Goal: Communication & Community: Answer question/provide support

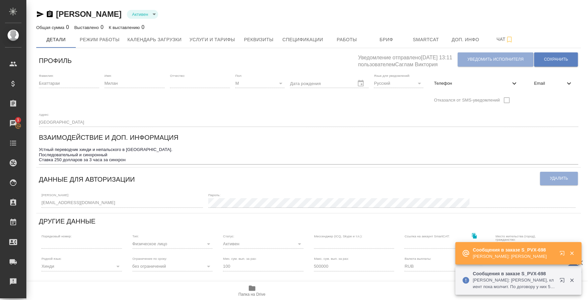
click at [561, 279] on icon "button" at bounding box center [563, 281] width 8 height 8
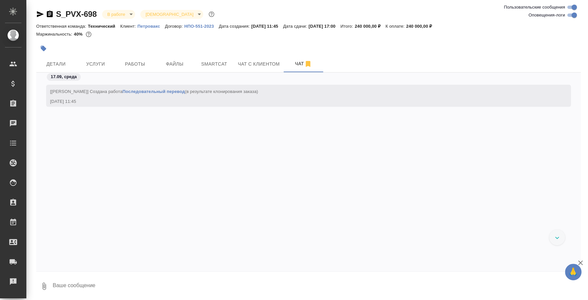
scroll to position [1809, 0]
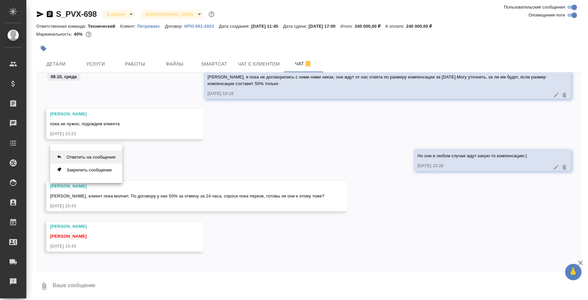
click at [118, 154] on button "Ответить на сообщение" at bounding box center [86, 157] width 72 height 13
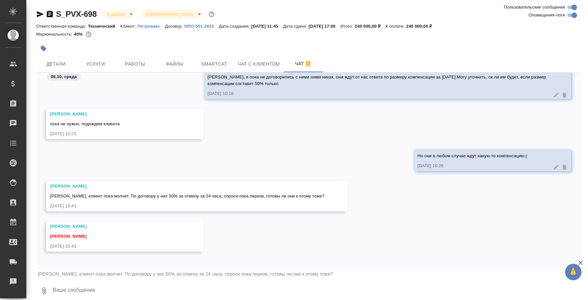
click at [155, 294] on textarea at bounding box center [316, 290] width 529 height 22
type textarea "л"
type textarea "Оля, окей, спрашиваю у переводчиков"
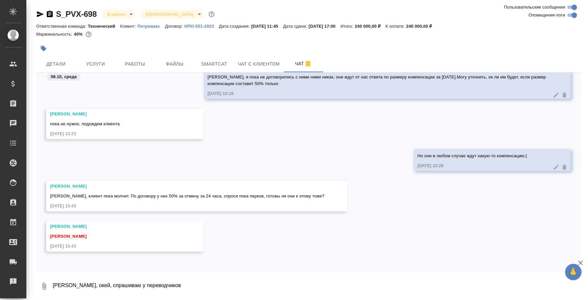
scroll to position [1854, 0]
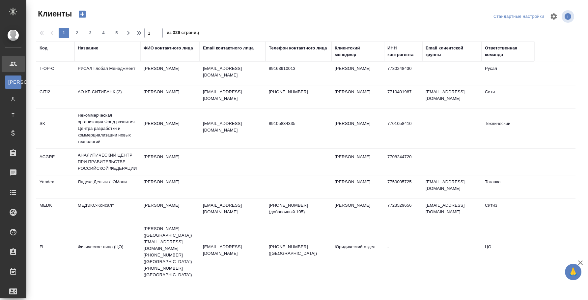
select select "RU"
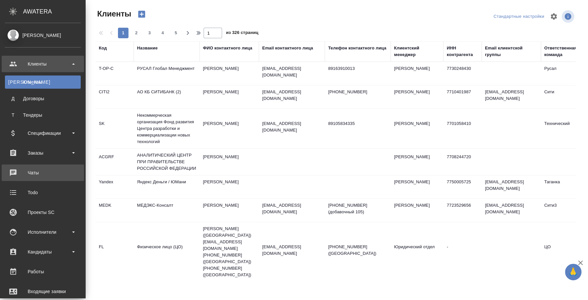
click at [45, 172] on div "Чаты" at bounding box center [43, 173] width 76 height 10
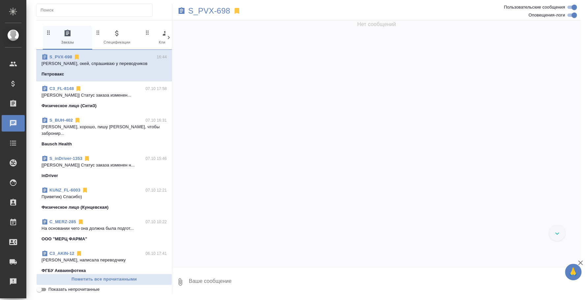
scroll to position [1813, 0]
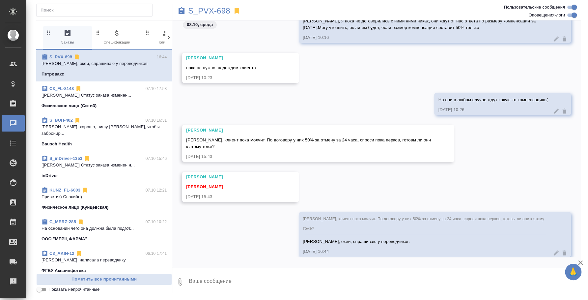
click at [308, 279] on textarea at bounding box center [384, 281] width 393 height 22
type textarea "Оля, переводчики сказали, что 50% это справедливая компенсация)"
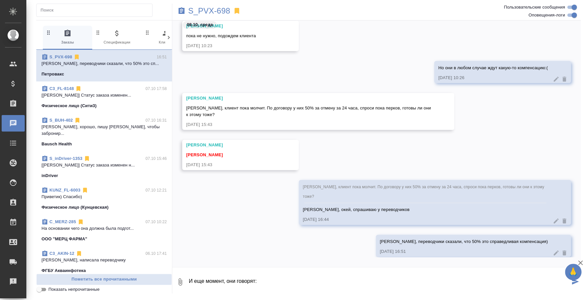
paste textarea "Валерия нам сказала, 6 ноября будет еще один аудит. Попросили кого-то из нас с …"
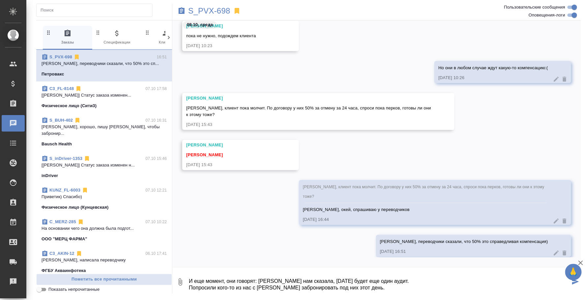
click at [258, 277] on textarea "И еще момент, они говорят: Валерия нам сказала, 6 ноября будет еще один аудит. …" at bounding box center [379, 281] width 382 height 22
click at [425, 276] on textarea "И еще момент, они говорят: "Валерия нам сказала, 6 ноября будет еще один аудит.…" at bounding box center [379, 281] width 382 height 22
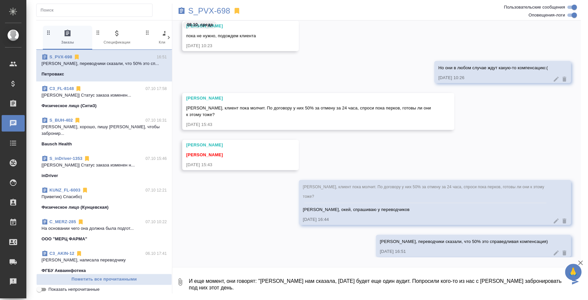
click at [398, 293] on div "0 И еще момент, они говорят: "Валерия нам сказала, 6 ноября будет еще один ауди…" at bounding box center [376, 280] width 409 height 26
click at [389, 290] on textarea "И еще момент, они говорят: "Валерия нам сказала, 6 ноября будет еще один аудит.…" at bounding box center [379, 281] width 382 height 22
type textarea "И еще момент, они говорят: "Валерия нам сказала, 6 ноября будет еще один аудит.…"
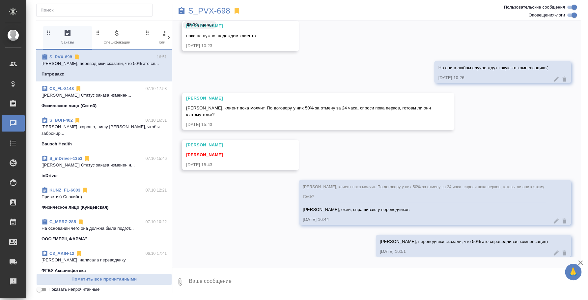
scroll to position [1883, 0]
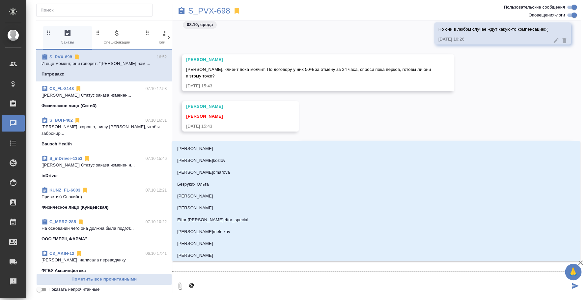
type textarea "@a"
type input "a"
type textarea "@"
type textarea "@e"
type input "e"
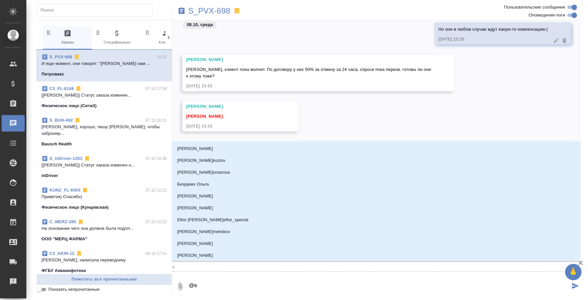
type textarea "@e'c"
type input "e'c"
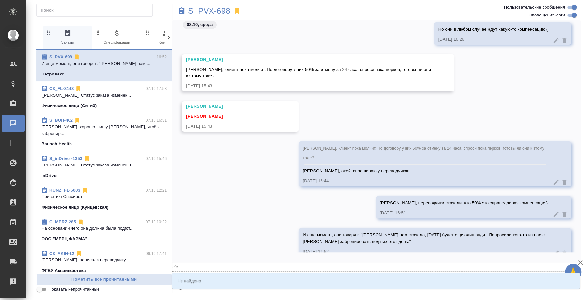
type textarea "@e'c'v"
type input "e'c'v"
type textarea "@e'c"
type input "e'c"
type textarea "@e"
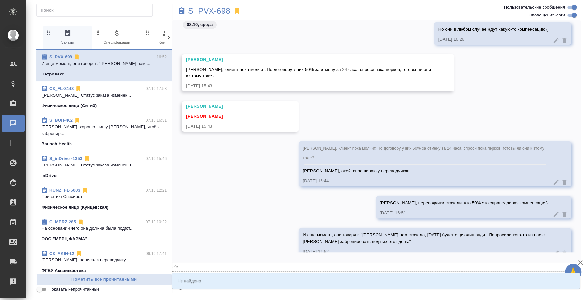
type input "e"
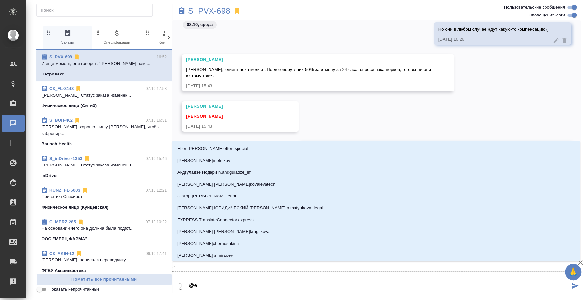
type textarea "@"
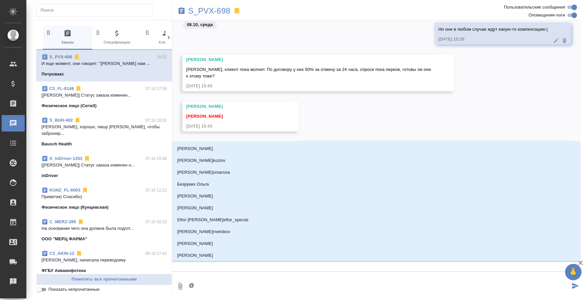
type textarea "@у"
type input "у"
type textarea "@ус"
type input "ус"
type textarea "@усм"
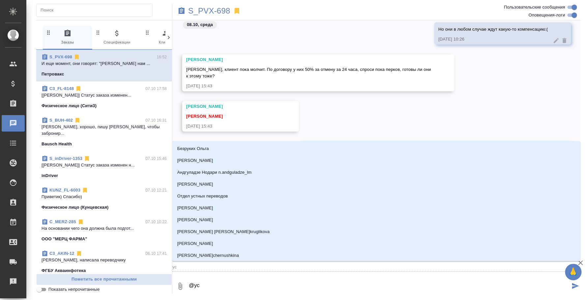
type input "усм"
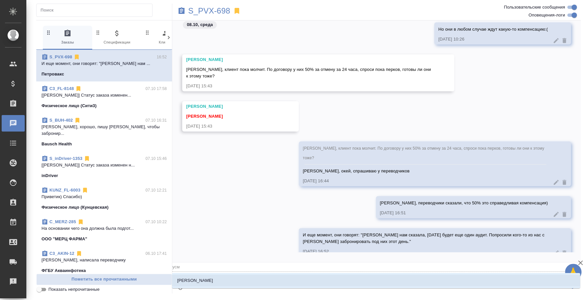
type textarea "@усме"
type input "усме"
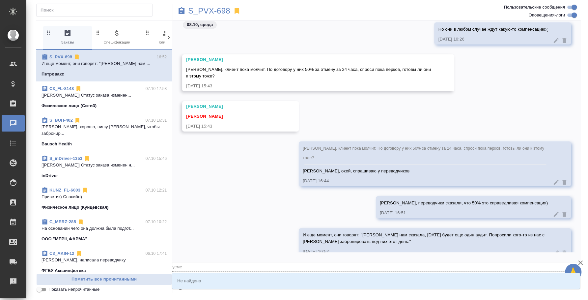
type textarea "@усм"
type input "усм"
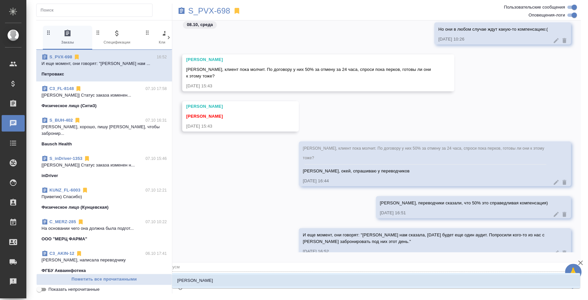
click at [288, 283] on li "[PERSON_NAME]" at bounding box center [376, 280] width 408 height 12
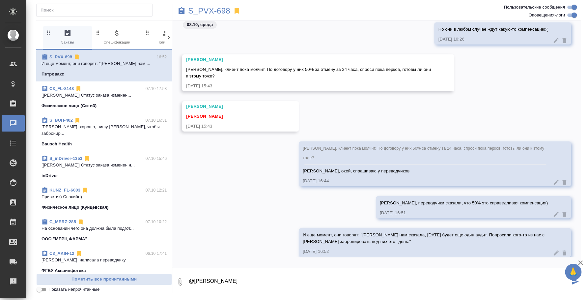
type textarea "@Усманова Ольга"
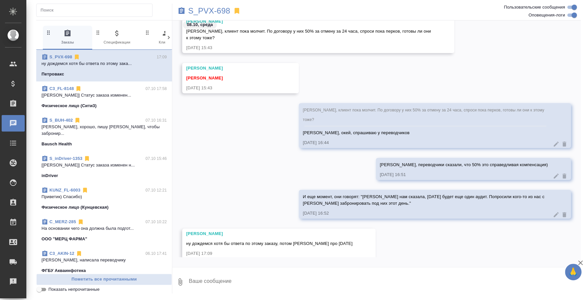
scroll to position [1923, 0]
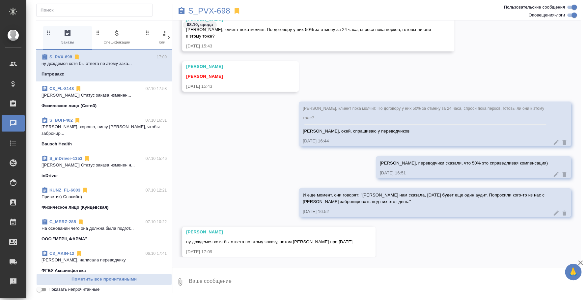
click at [243, 276] on textarea at bounding box center [384, 281] width 393 height 22
type textarea "Хорошо, ждем информации)"
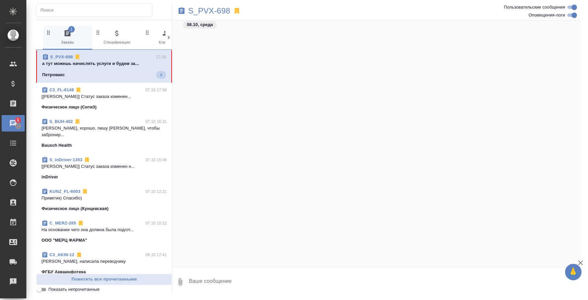
scroll to position [2044, 0]
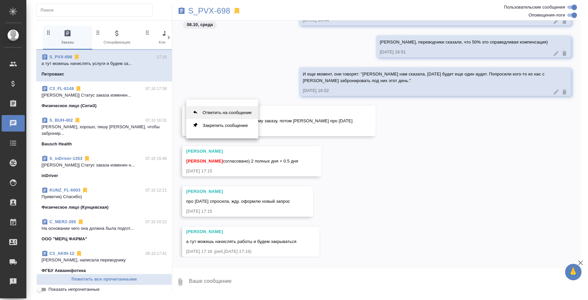
click at [239, 113] on button "Ответить на сообщение" at bounding box center [222, 112] width 72 height 13
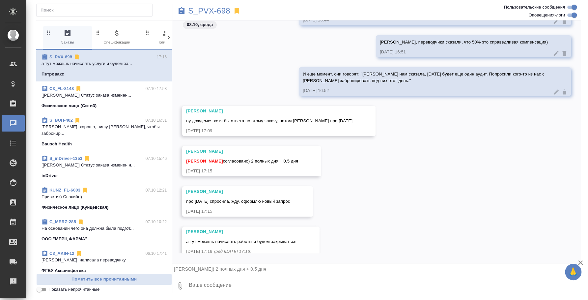
click at [261, 283] on textarea at bounding box center [384, 285] width 393 height 22
type textarea "Отлично, спасибо большое) Сейчас начислю и напишу)"
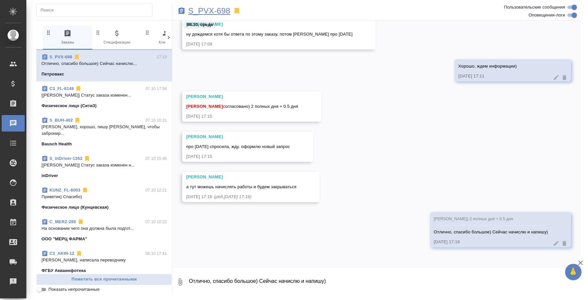
click at [210, 14] on p "S_PVX-698" at bounding box center [209, 11] width 42 height 7
click at [210, 12] on p "S_PVX-698" at bounding box center [209, 11] width 42 height 7
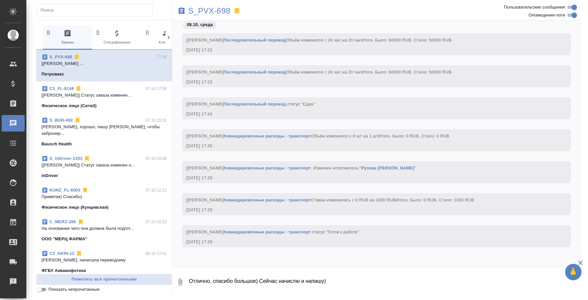
scroll to position [2467, 0]
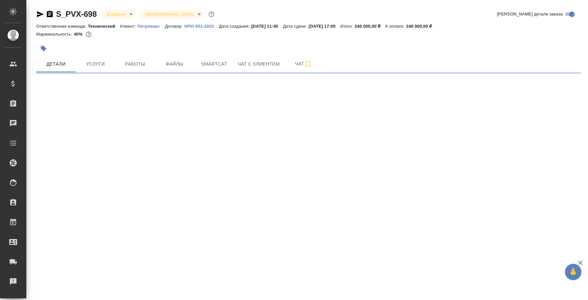
select select "RU"
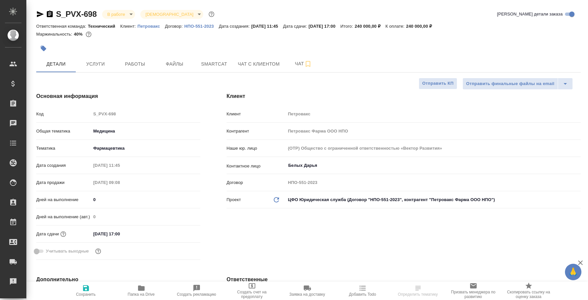
type textarea "x"
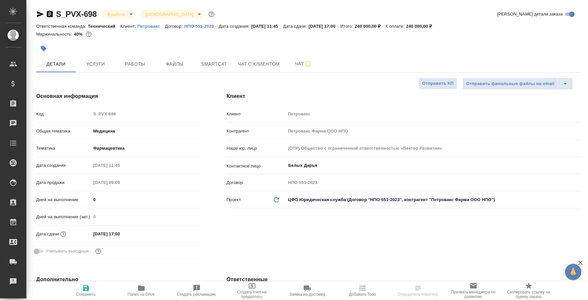
type textarea "x"
select select "RU"
type textarea "x"
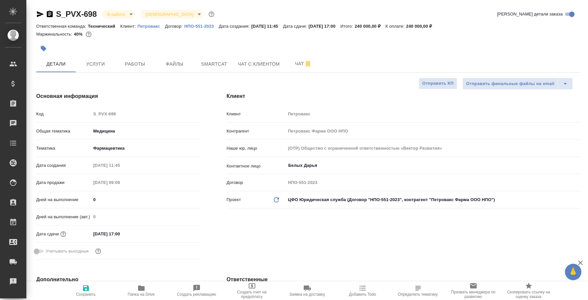
type textarea "x"
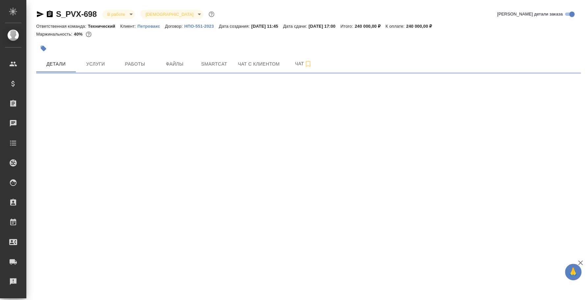
select select "RU"
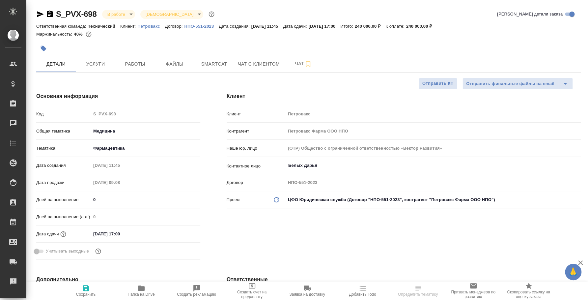
type textarea "x"
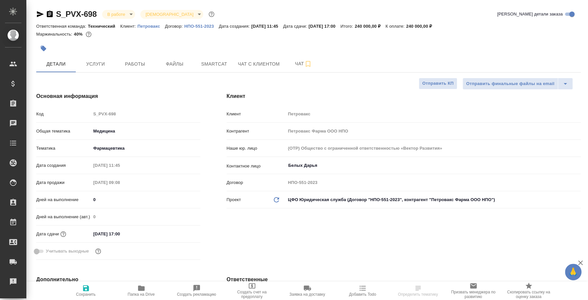
type textarea "x"
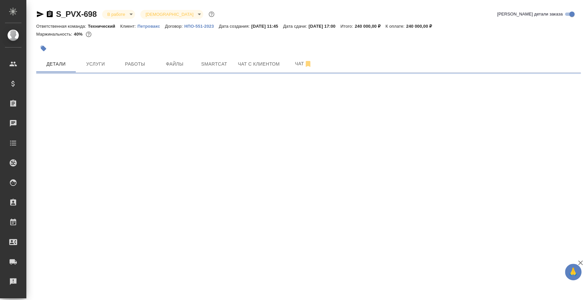
select select "RU"
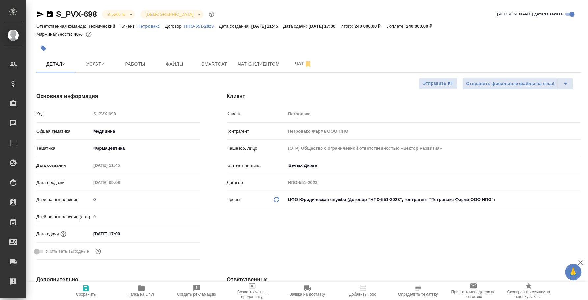
type textarea "x"
click at [130, 62] on span "Работы" at bounding box center [135, 64] width 32 height 8
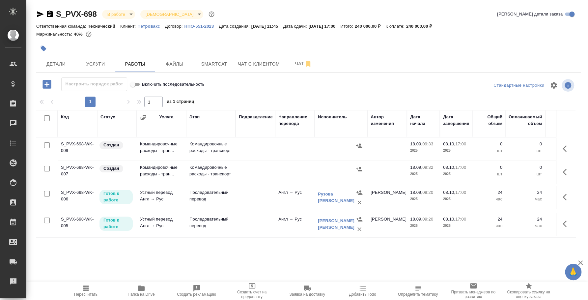
scroll to position [0, 207]
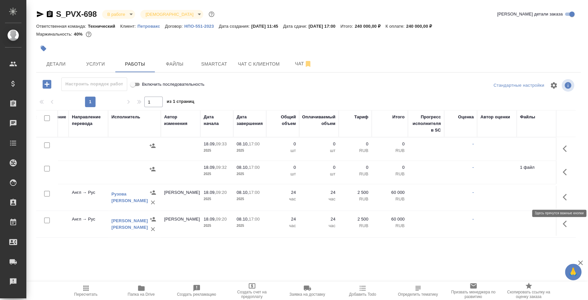
click at [567, 193] on icon "button" at bounding box center [567, 197] width 8 height 8
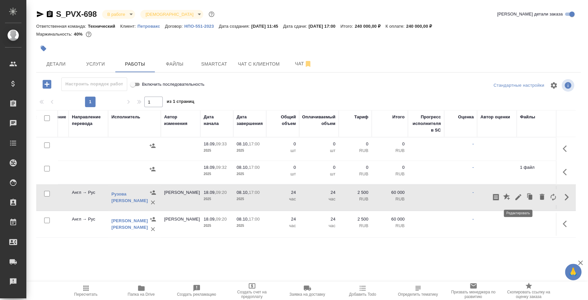
click at [518, 197] on icon "button" at bounding box center [518, 197] width 6 height 6
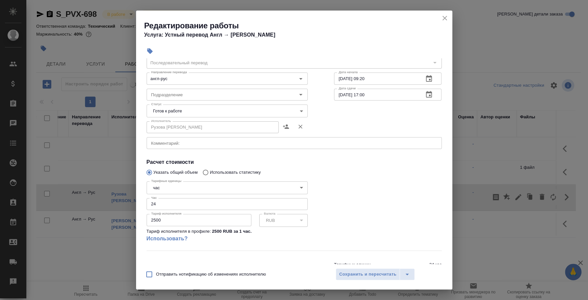
scroll to position [52, 0]
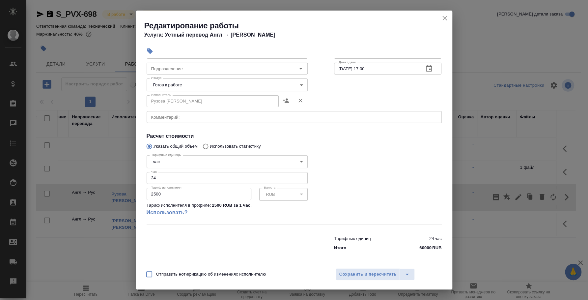
click at [173, 175] on input "24" at bounding box center [227, 178] width 161 height 12
type input "20"
click at [370, 278] on button "Сохранить и пересчитать" at bounding box center [368, 274] width 65 height 12
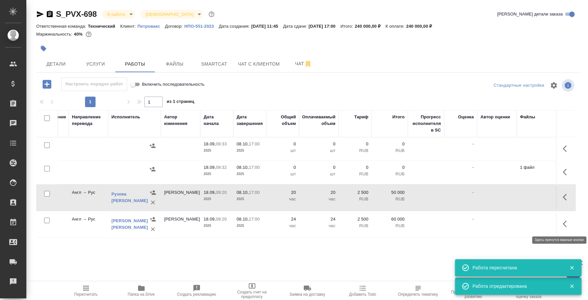
click at [563, 223] on icon "button" at bounding box center [565, 223] width 4 height 7
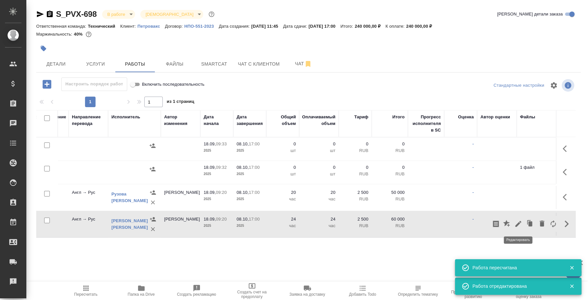
click at [518, 219] on button "button" at bounding box center [518, 224] width 11 height 16
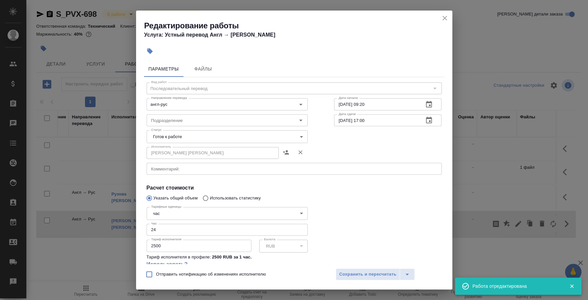
click at [175, 226] on input "24" at bounding box center [227, 230] width 161 height 12
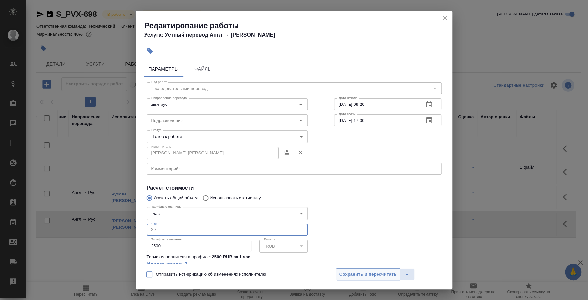
type input "20"
click at [364, 273] on span "Сохранить и пересчитать" at bounding box center [367, 274] width 57 height 8
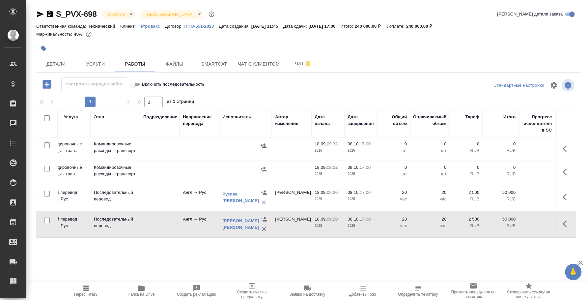
scroll to position [0, 0]
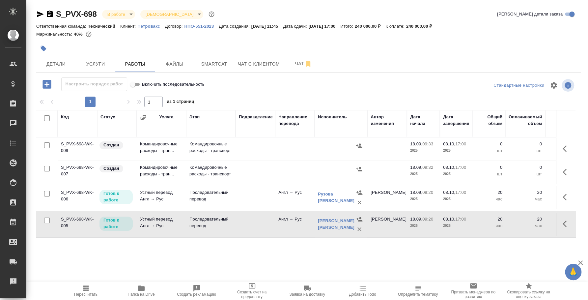
click at [111, 227] on p "Готов к работе" at bounding box center [115, 223] width 25 height 13
click at [112, 226] on p "Готов к работе" at bounding box center [115, 223] width 25 height 13
click at [126, 193] on p "Готов к работе" at bounding box center [115, 196] width 25 height 13
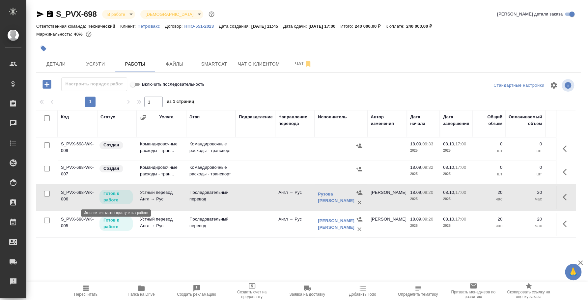
click at [126, 193] on p "Готов к работе" at bounding box center [115, 196] width 25 height 13
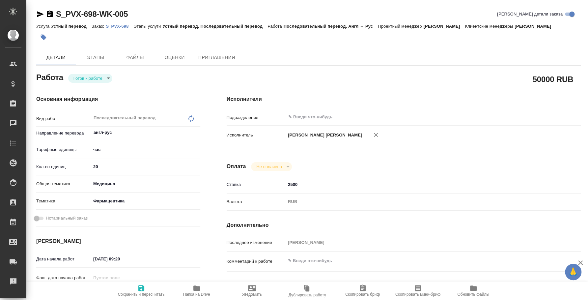
type textarea "x"
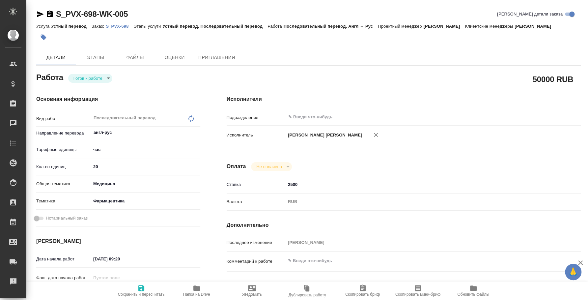
type textarea "x"
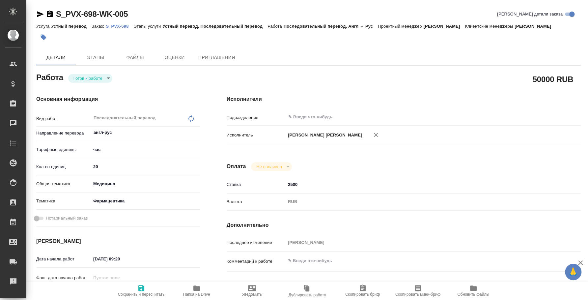
type textarea "x"
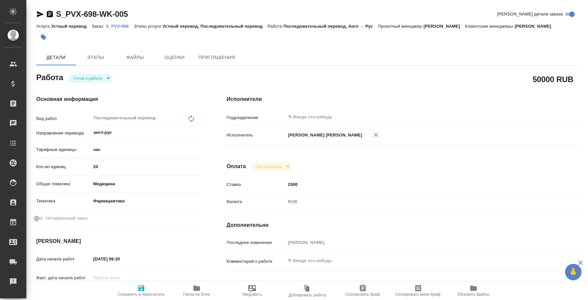
type textarea "x"
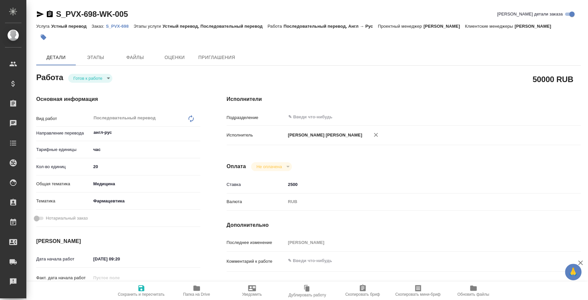
type textarea "x"
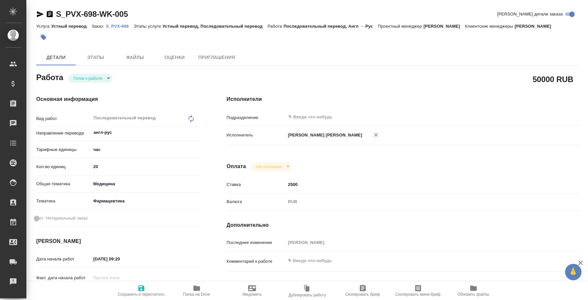
type textarea "x"
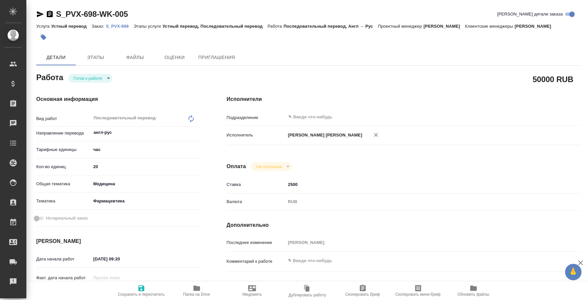
type textarea "x"
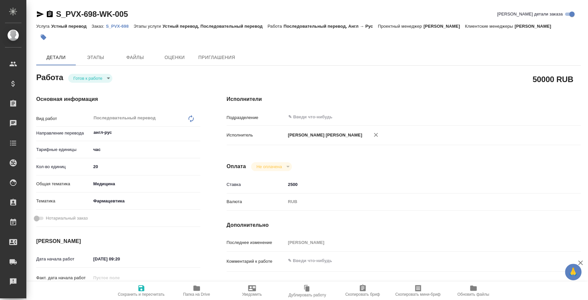
click at [106, 80] on body "🙏 .cls-1 fill:#fff; AWATERA Fedotova Irina Клиенты Спецификации Заказы Чаты Tod…" at bounding box center [294, 150] width 588 height 300
type textarea "x"
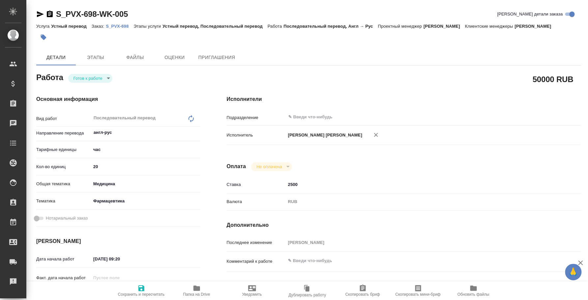
type textarea "x"
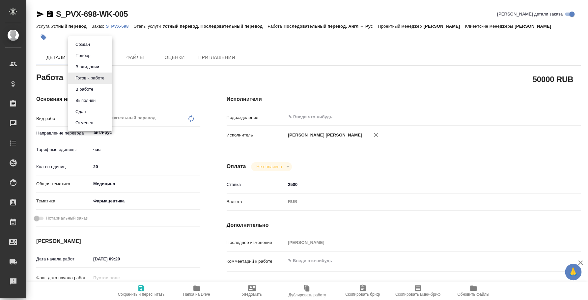
type textarea "x"
click at [89, 113] on li "Сдан" at bounding box center [90, 111] width 44 height 11
type textarea "x"
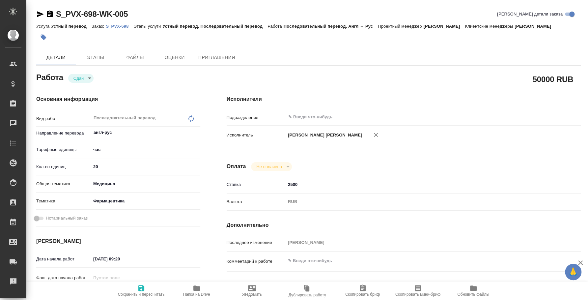
type textarea "x"
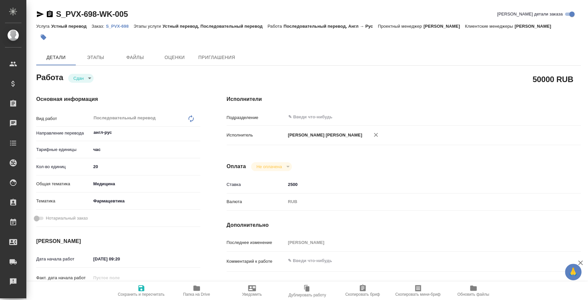
type textarea "x"
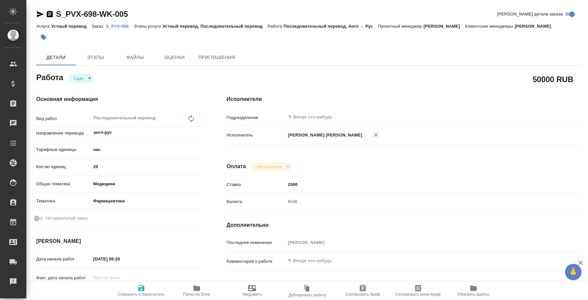
type textarea "x"
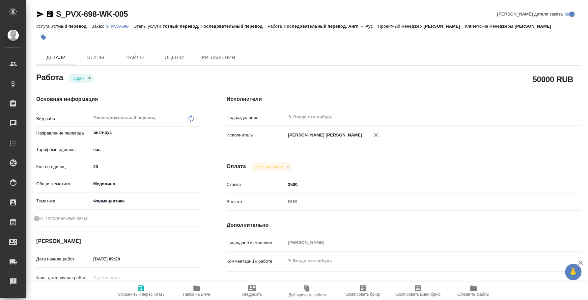
type textarea "x"
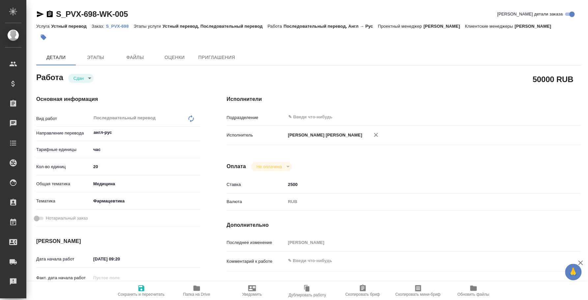
type textarea "x"
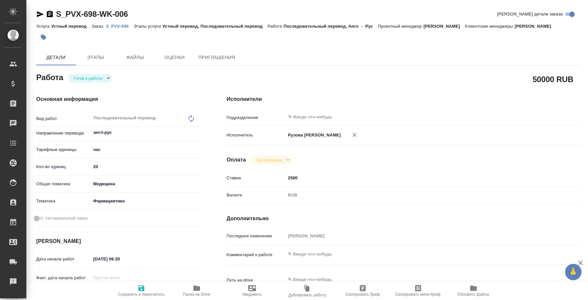
type textarea "x"
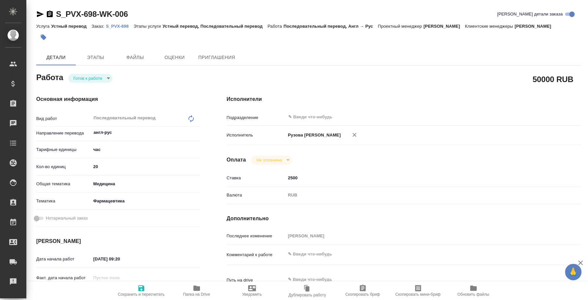
type textarea "x"
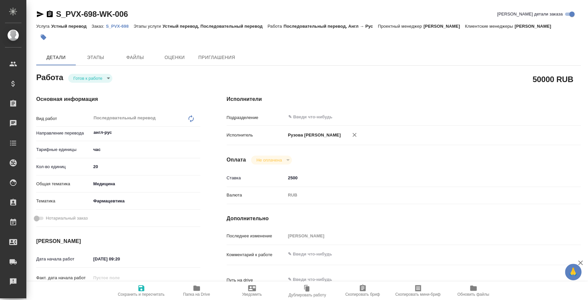
type textarea "x"
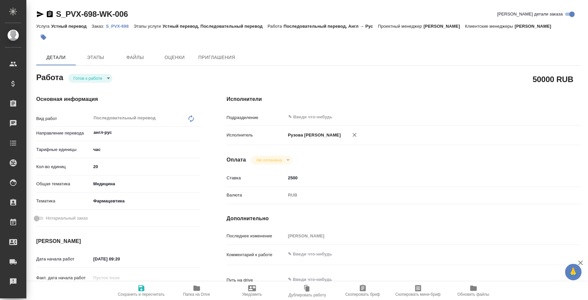
type textarea "x"
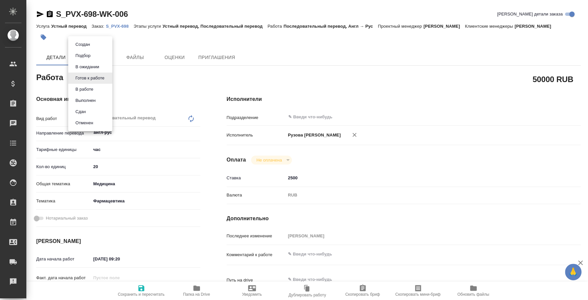
click at [109, 76] on body "🙏 .cls-1 fill:#fff; AWATERA Fedotova Irina Клиенты Спецификации Заказы Чаты Tod…" at bounding box center [294, 150] width 588 height 300
type textarea "x"
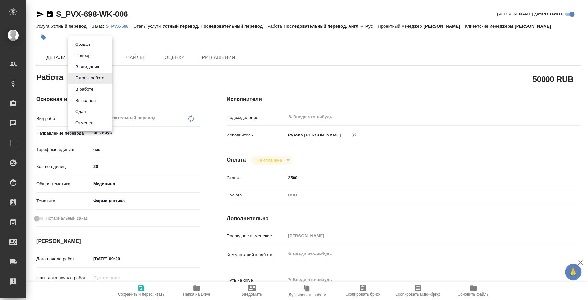
type textarea "x"
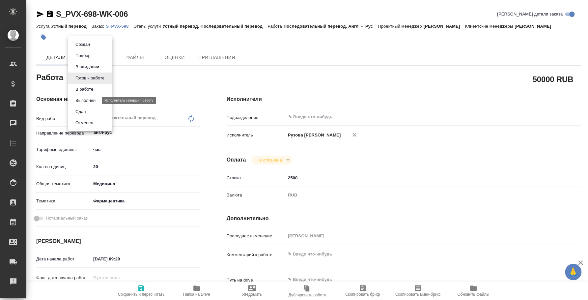
type textarea "x"
click at [91, 109] on li "Сдан" at bounding box center [90, 111] width 44 height 11
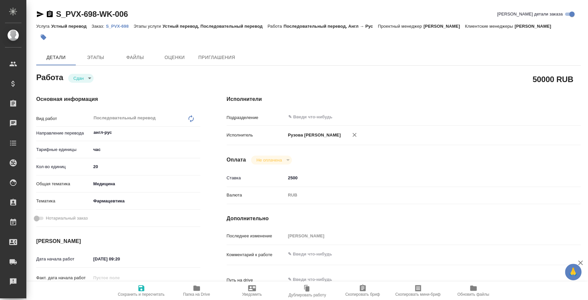
type textarea "x"
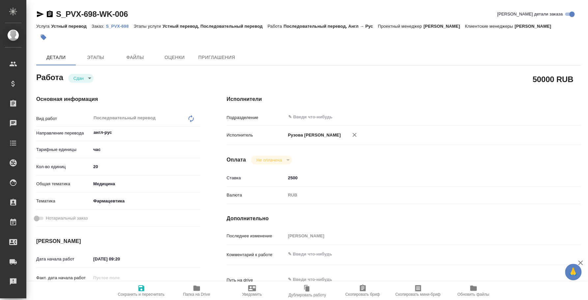
type textarea "x"
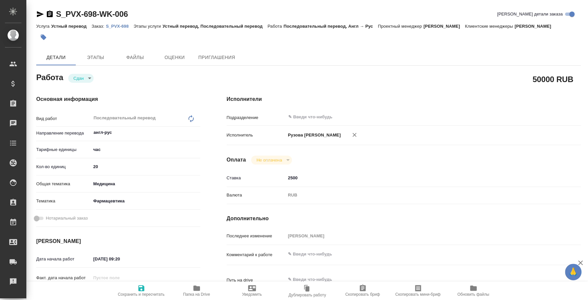
type textarea "x"
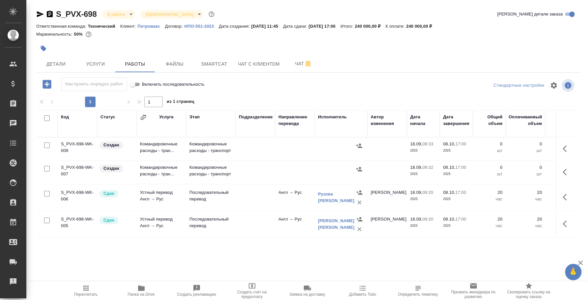
click at [357, 168] on icon "button" at bounding box center [359, 169] width 6 height 4
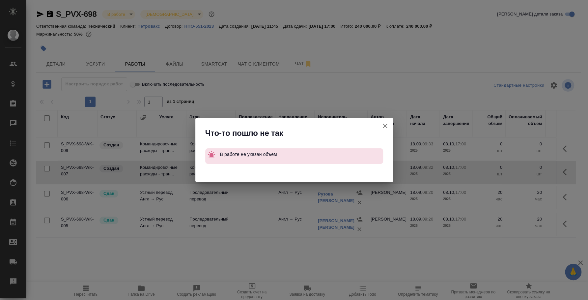
click at [385, 129] on icon "button" at bounding box center [385, 126] width 8 height 8
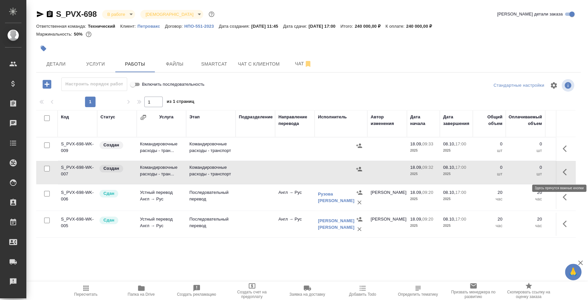
click at [567, 169] on icon "button" at bounding box center [567, 172] width 8 height 8
click at [518, 169] on icon "button" at bounding box center [518, 172] width 8 height 8
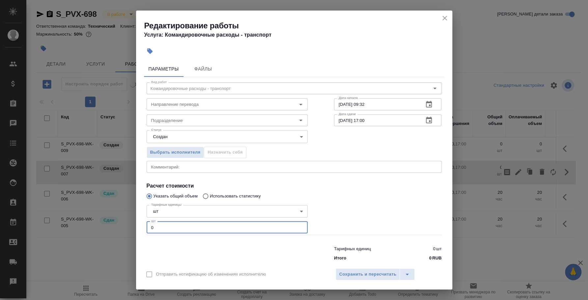
drag, startPoint x: 165, startPoint y: 227, endPoint x: 147, endPoint y: 225, distance: 18.3
click at [147, 225] on input "0" at bounding box center [227, 227] width 161 height 12
type input "1"
click at [344, 271] on span "Сохранить и пересчитать" at bounding box center [367, 274] width 57 height 8
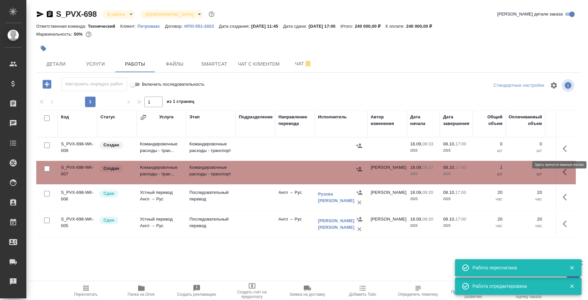
click at [562, 148] on button "button" at bounding box center [567, 149] width 16 height 16
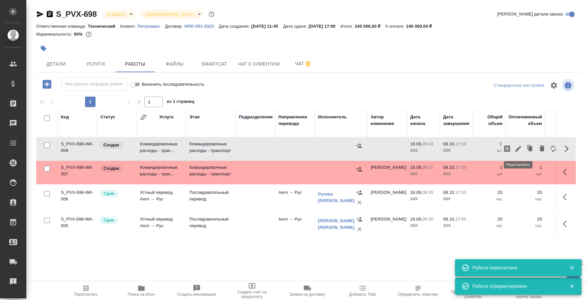
click at [522, 144] on button "button" at bounding box center [518, 149] width 11 height 16
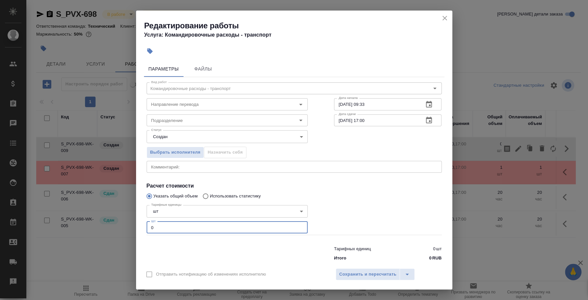
drag, startPoint x: 228, startPoint y: 229, endPoint x: 78, endPoint y: 230, distance: 149.9
click at [78, 230] on div "Редактирование работы Услуга: Командировочные расходы - транспорт Параметры Фай…" at bounding box center [294, 150] width 588 height 300
type input "1"
click at [363, 274] on span "Сохранить и пересчитать" at bounding box center [367, 274] width 57 height 8
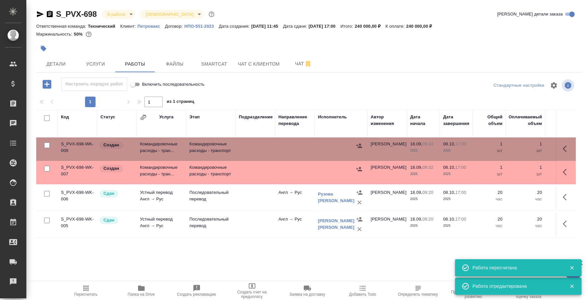
click at [361, 141] on button "button" at bounding box center [359, 146] width 10 height 10
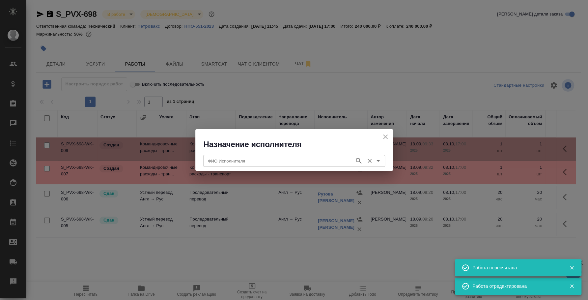
click at [271, 159] on input "ФИО Исполнителя" at bounding box center [278, 161] width 146 height 8
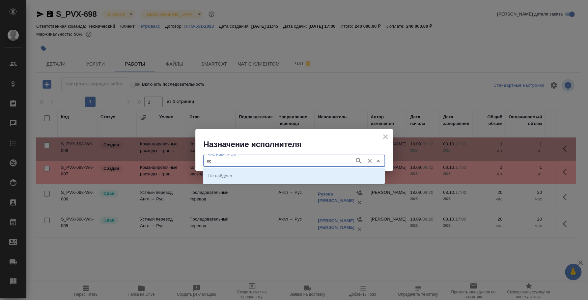
type input "к"
type input "рузова"
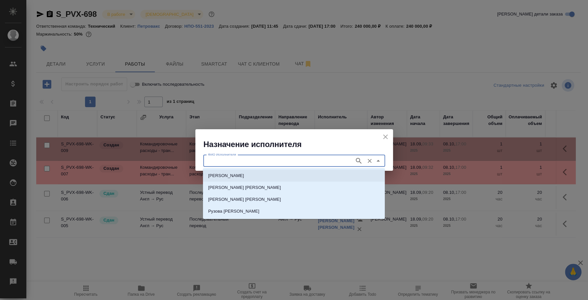
click at [227, 175] on p "Рузова Наталия" at bounding box center [226, 175] width 36 height 7
type input "Рузова Наталия"
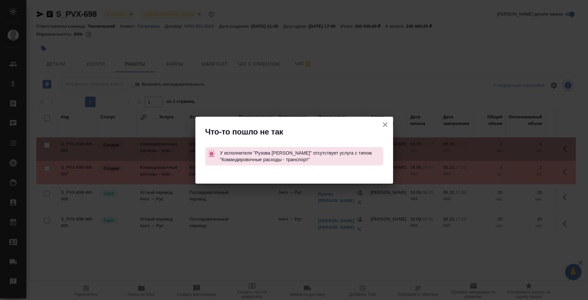
click at [385, 121] on icon "button" at bounding box center [385, 125] width 8 height 8
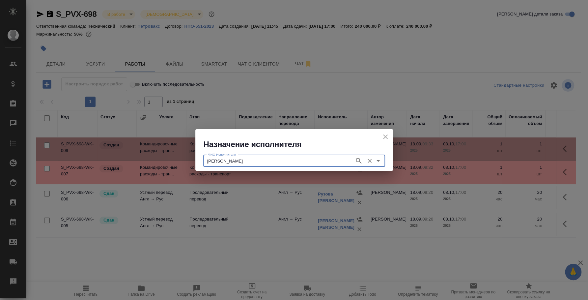
click at [385, 137] on icon "close" at bounding box center [386, 137] width 8 height 8
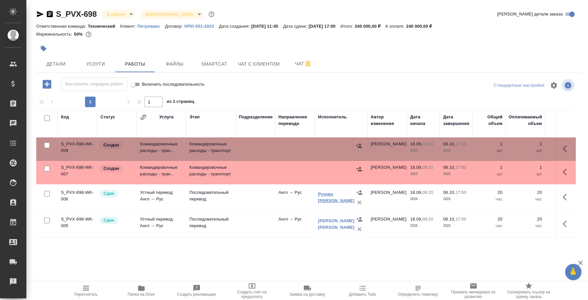
click at [338, 199] on link "Рузова Ксения Александровна" at bounding box center [336, 197] width 37 height 12
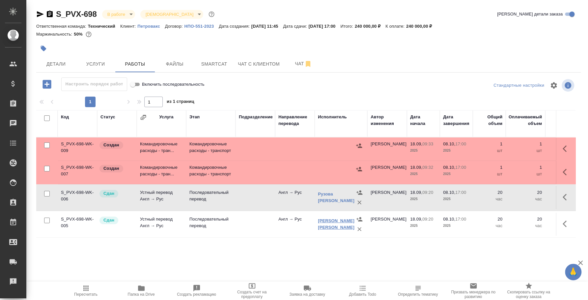
click at [339, 226] on link "[PERSON_NAME] [PERSON_NAME]" at bounding box center [336, 224] width 37 height 12
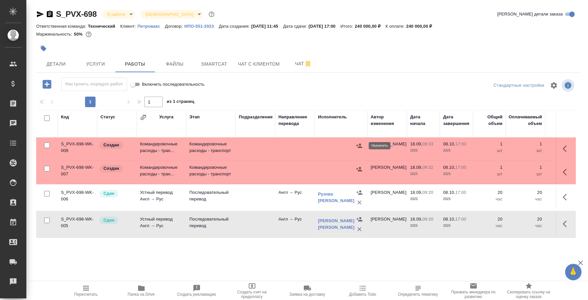
click at [359, 144] on icon "button" at bounding box center [359, 145] width 6 height 4
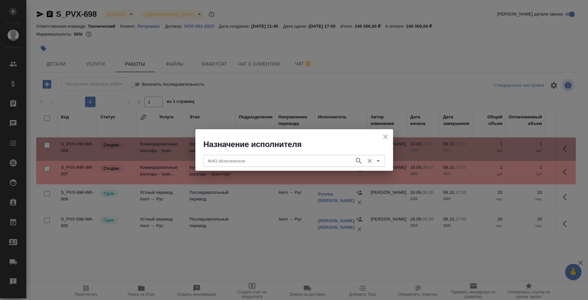
click at [293, 155] on div "ФИО Исполнителя" at bounding box center [294, 161] width 182 height 12
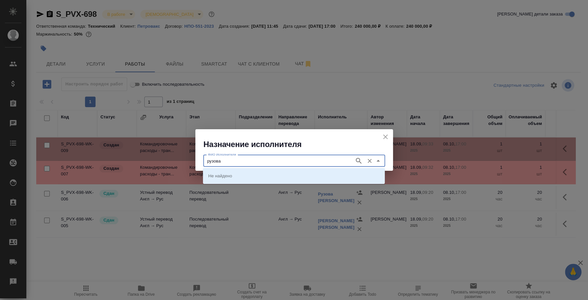
type input "рузова"
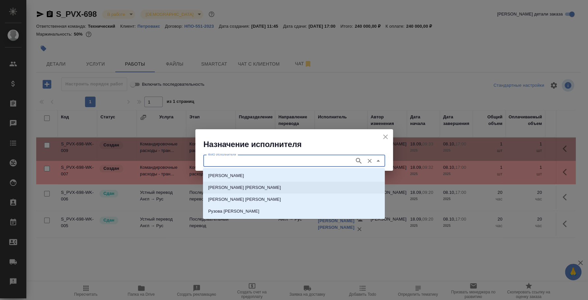
click at [280, 188] on li "Рузова Татьяна" at bounding box center [294, 188] width 182 height 12
type input "Рузова Татьяна"
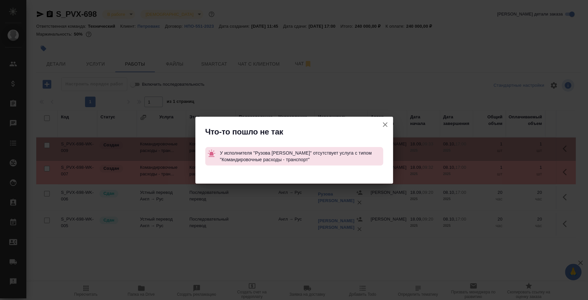
drag, startPoint x: 484, startPoint y: 47, endPoint x: 463, endPoint y: 48, distance: 21.4
click at [484, 47] on div "Что-то пошло не так У исполнителя "Рузова Татьяна" отсутствует услуга с типом "…" at bounding box center [294, 150] width 588 height 300
click at [384, 123] on icon "button" at bounding box center [385, 125] width 8 height 8
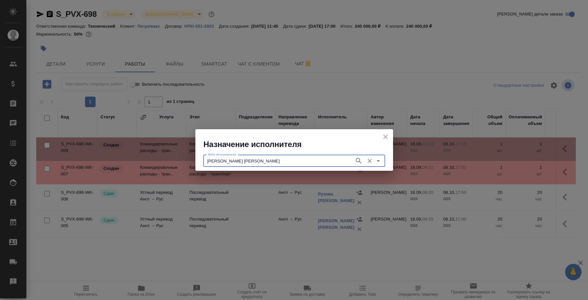
click at [385, 136] on icon "close" at bounding box center [385, 136] width 5 height 5
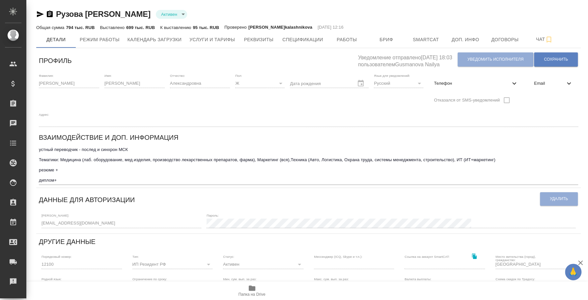
click at [42, 13] on icon "button" at bounding box center [40, 14] width 8 height 8
click at [208, 37] on span "Услуги и тарифы" at bounding box center [211, 40] width 45 height 8
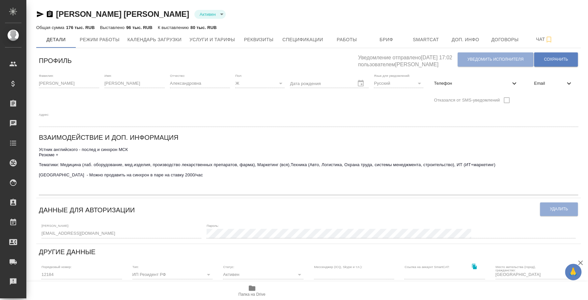
click at [38, 15] on icon "button" at bounding box center [40, 14] width 7 height 6
click at [203, 38] on span "Услуги и тарифы" at bounding box center [211, 40] width 45 height 8
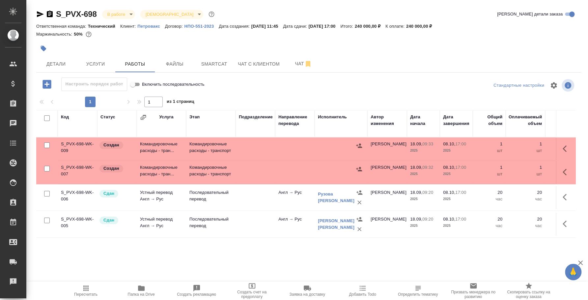
click at [359, 143] on icon "button" at bounding box center [359, 145] width 7 height 7
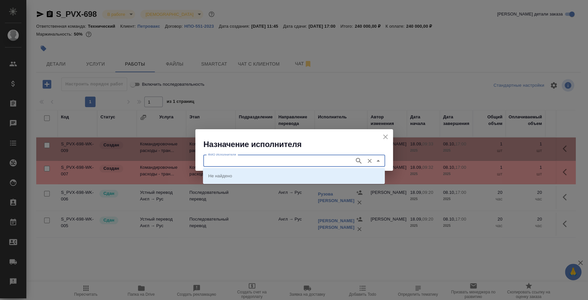
click at [343, 159] on input "ФИО Исполнителя" at bounding box center [278, 161] width 146 height 8
type input "рузова ксения"
click at [325, 172] on li "Рузова Ксения Александровна" at bounding box center [294, 176] width 182 height 12
type input "Рузова Ксения Александровна"
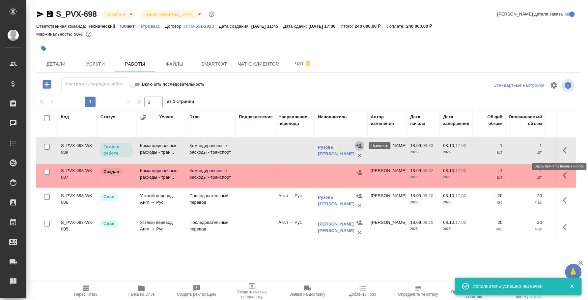
click at [570, 151] on icon "button" at bounding box center [567, 150] width 8 height 8
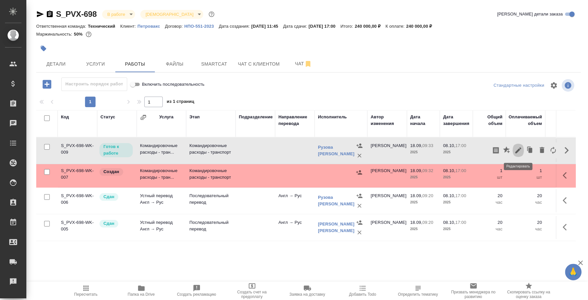
click at [520, 154] on icon "button" at bounding box center [518, 150] width 8 height 8
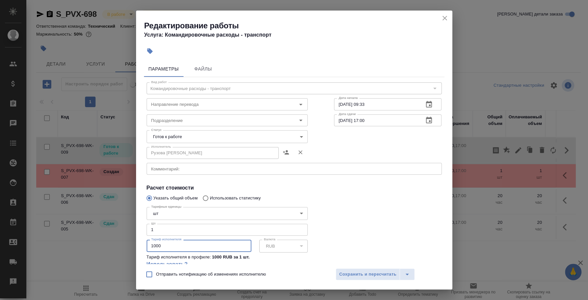
drag, startPoint x: 184, startPoint y: 247, endPoint x: 133, endPoint y: 241, distance: 50.5
click at [133, 241] on div "Редактирование работы Услуга: Командировочные расходы - транспорт Параметры Фай…" at bounding box center [294, 150] width 588 height 300
type input "6000"
click at [361, 279] on button "Сохранить и пересчитать" at bounding box center [368, 274] width 65 height 12
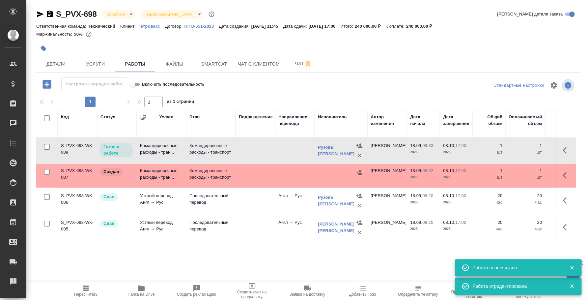
click at [359, 169] on icon "button" at bounding box center [359, 172] width 7 height 7
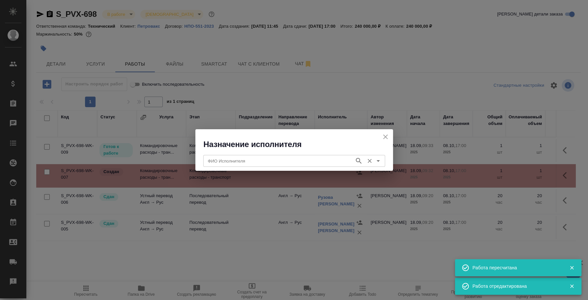
click at [305, 159] on input "ФИО Исполнителя" at bounding box center [278, 161] width 146 height 8
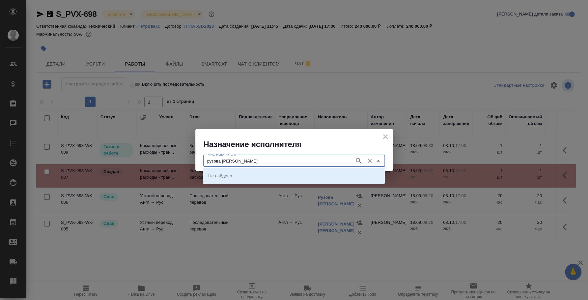
type input "рузова наталья"
click at [302, 173] on li "[PERSON_NAME] [PERSON_NAME]" at bounding box center [294, 176] width 182 height 12
type input "[PERSON_NAME] [PERSON_NAME]"
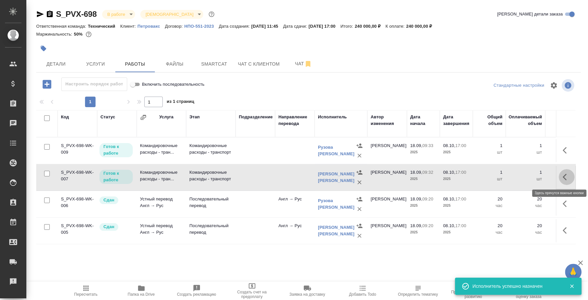
click at [567, 179] on icon "button" at bounding box center [567, 177] width 8 height 8
click at [517, 176] on icon "button" at bounding box center [518, 177] width 8 height 8
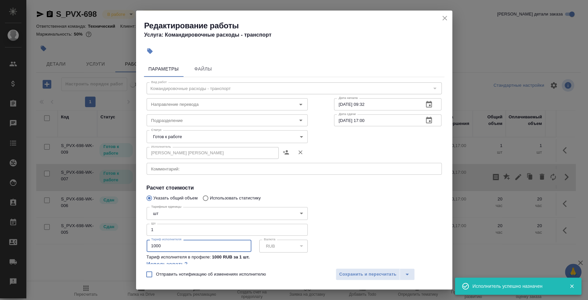
drag, startPoint x: 150, startPoint y: 252, endPoint x: 149, endPoint y: 255, distance: 3.4
click at [149, 255] on div "Тарифные единицы шт 5a8b1489cc6b4906c91bfdc1 Тарифные единицы Шт 1 Шт Тариф исп…" at bounding box center [227, 239] width 161 height 71
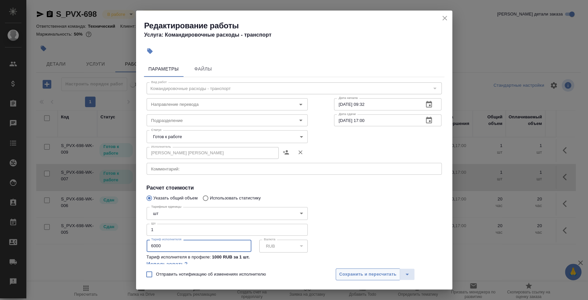
type input "6000"
click at [366, 271] on span "Сохранить и пересчитать" at bounding box center [367, 274] width 57 height 8
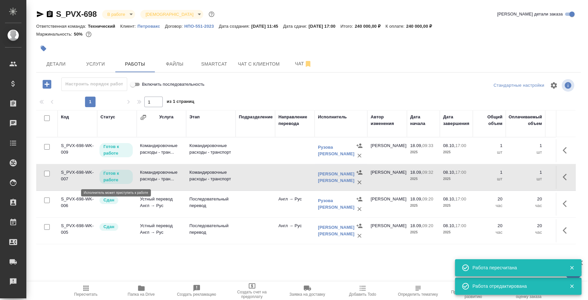
click at [121, 178] on p "Готов к работе" at bounding box center [115, 176] width 25 height 13
click at [120, 151] on p "Готов к работе" at bounding box center [115, 149] width 25 height 13
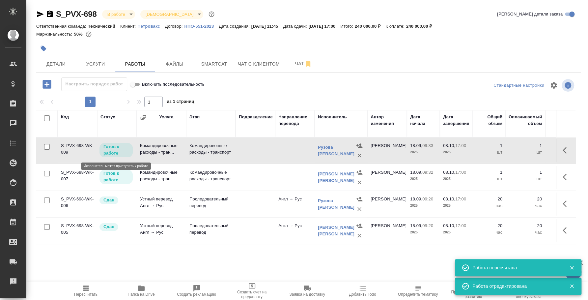
click at [120, 151] on p "Готов к работе" at bounding box center [115, 149] width 25 height 13
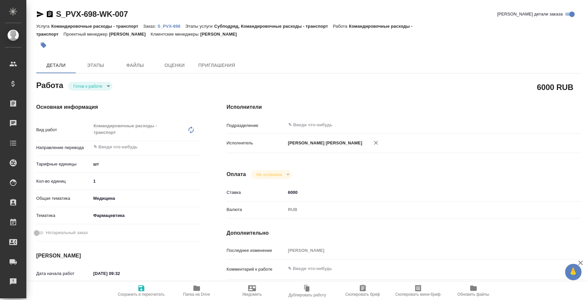
type textarea "x"
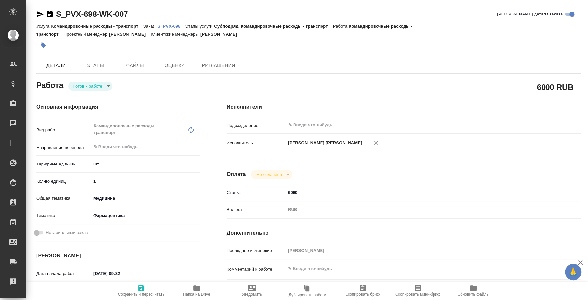
type textarea "x"
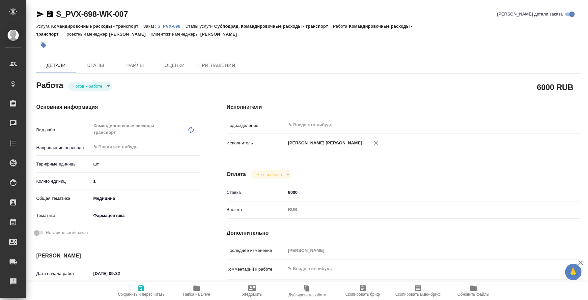
type textarea "x"
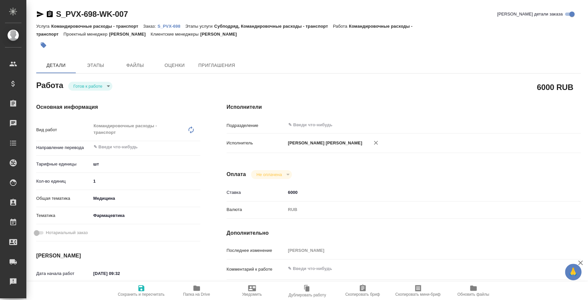
type textarea "x"
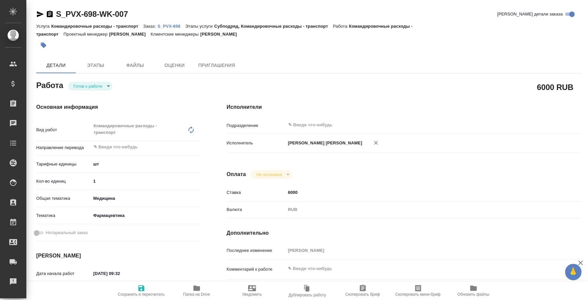
click at [102, 87] on body "🙏 .cls-1 fill:#fff; AWATERA [PERSON_NAME] Спецификации Заказы Чаты Todo Проекты…" at bounding box center [294, 150] width 588 height 300
type textarea "x"
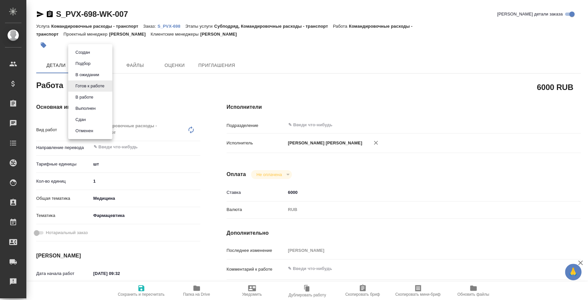
type textarea "x"
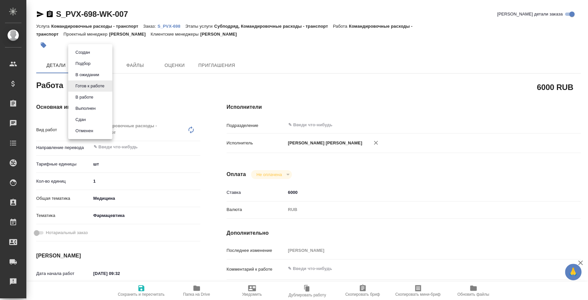
type textarea "x"
click at [94, 115] on li "Сдан" at bounding box center [90, 119] width 44 height 11
type textarea "x"
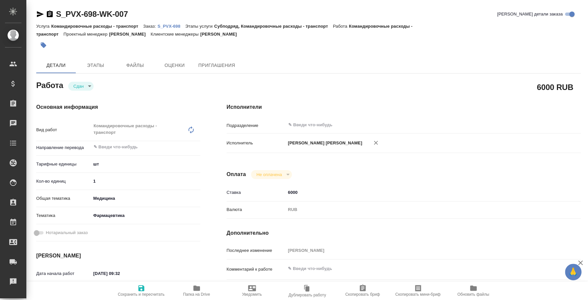
type textarea "x"
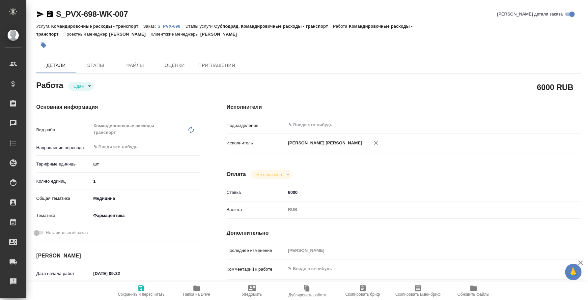
type textarea "x"
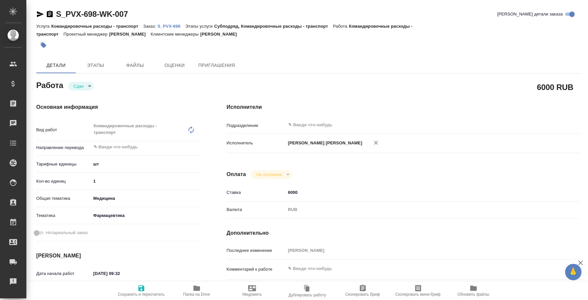
type textarea "x"
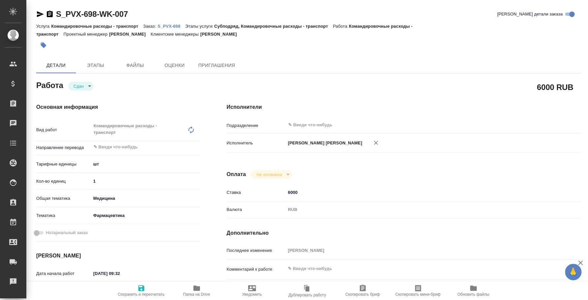
type textarea "x"
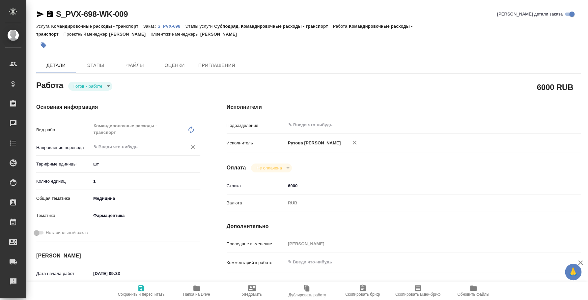
type textarea "x"
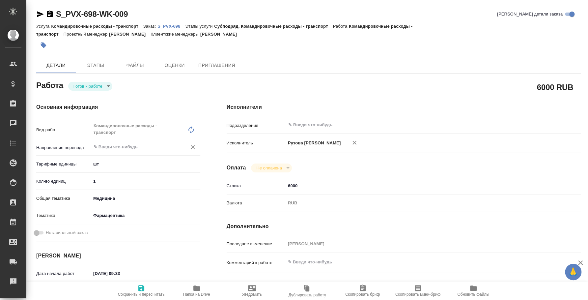
type textarea "x"
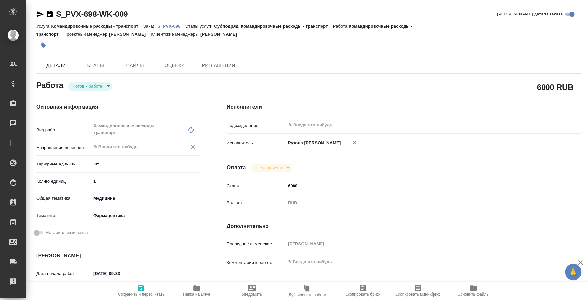
type textarea "x"
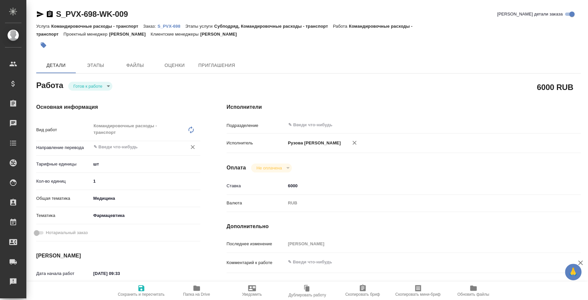
type textarea "x"
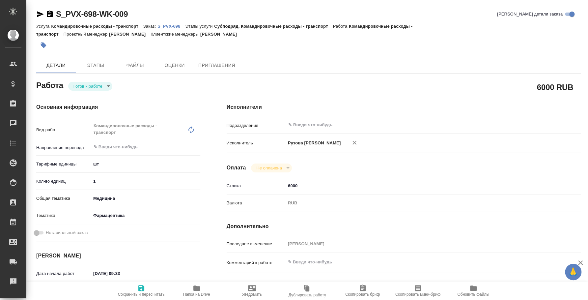
type textarea "x"
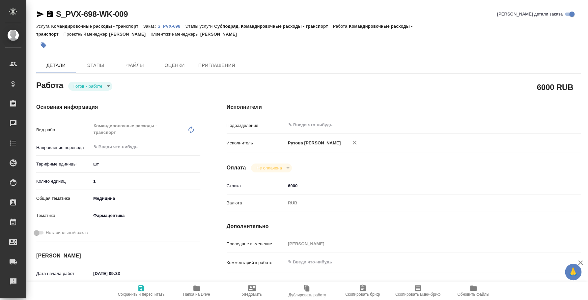
type textarea "x"
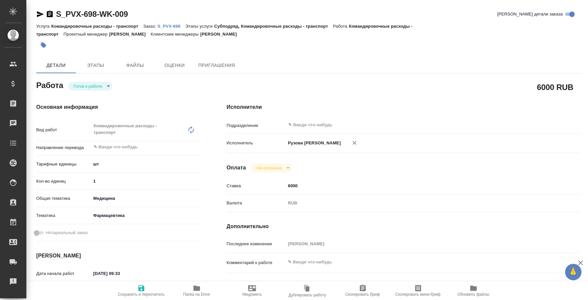
click at [107, 87] on body "🙏 .cls-1 fill:#fff; AWATERA Fedotova Irina Клиенты Спецификации Заказы Чаты Tod…" at bounding box center [294, 150] width 588 height 300
click at [101, 120] on li "Сдан" at bounding box center [90, 119] width 44 height 11
type textarea "x"
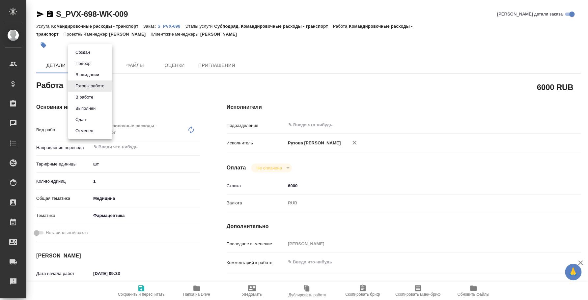
type textarea "x"
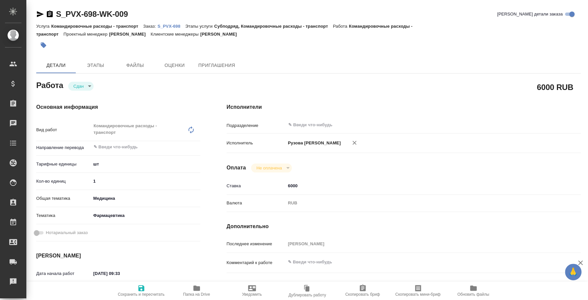
type textarea "x"
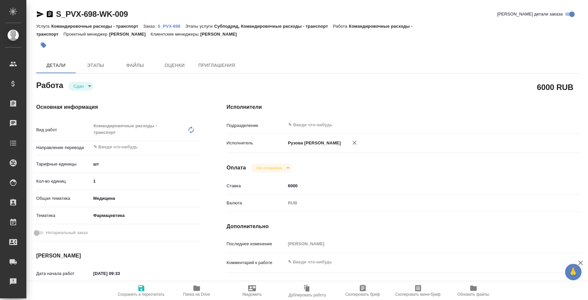
type textarea "x"
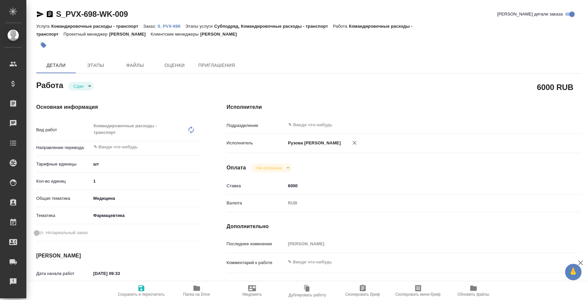
type textarea "x"
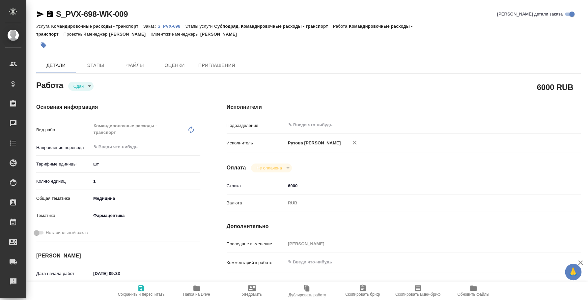
type textarea "x"
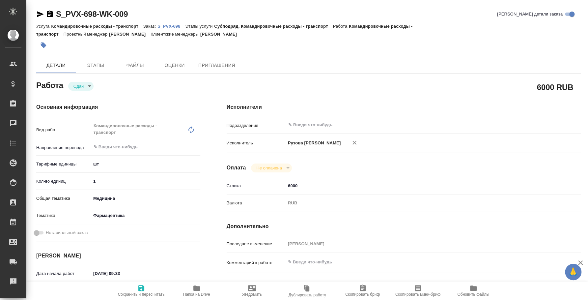
type textarea "x"
click at [169, 24] on p "S_PVX-698" at bounding box center [171, 26] width 28 height 5
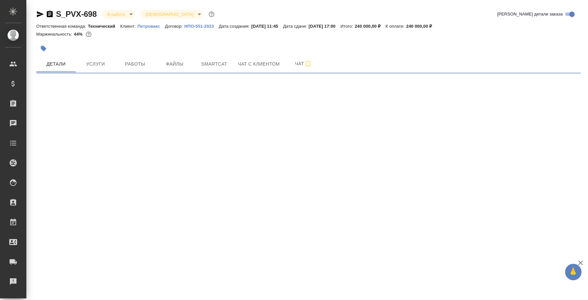
select select "RU"
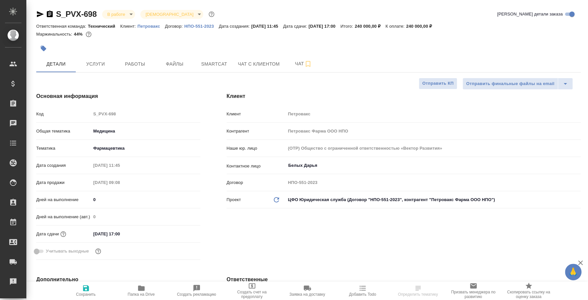
type textarea "x"
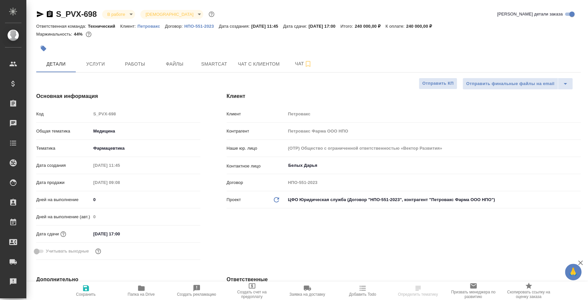
type textarea "x"
click at [96, 68] on span "Услуги" at bounding box center [96, 64] width 32 height 8
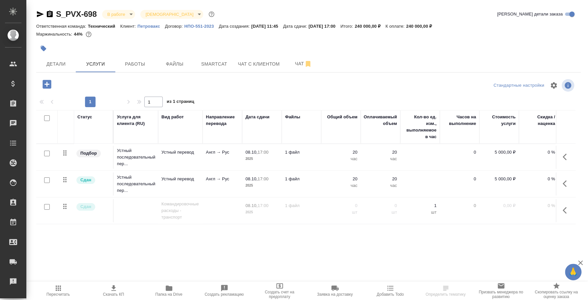
scroll to position [0, 82]
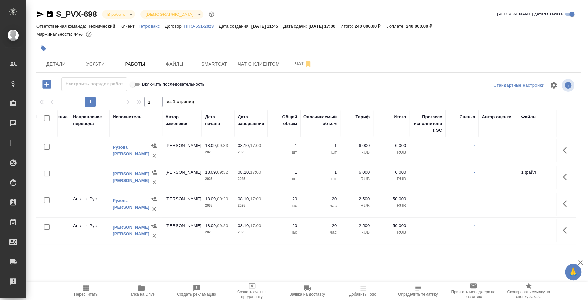
scroll to position [0, 207]
click at [290, 69] on button "Чат" at bounding box center [304, 64] width 40 height 16
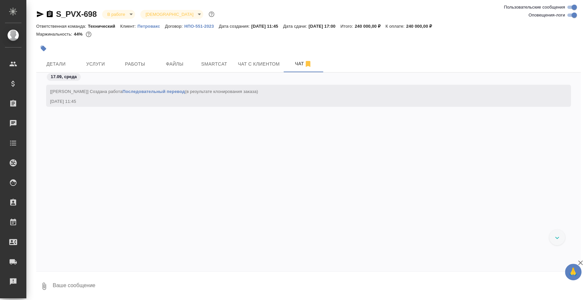
scroll to position [2622, 0]
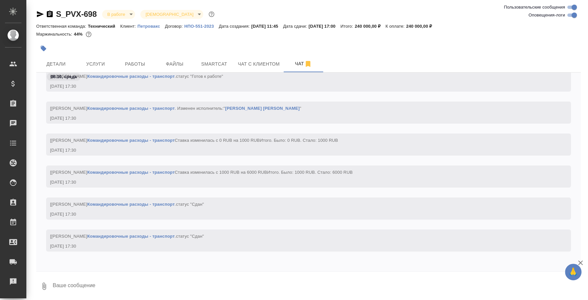
click at [270, 288] on textarea at bounding box center [316, 286] width 529 height 22
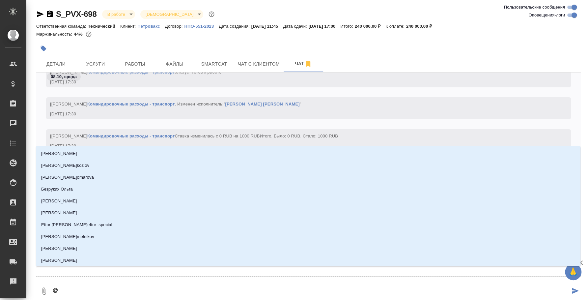
type textarea "@e"
type input "e"
type textarea "@e'c"
type input "e'c"
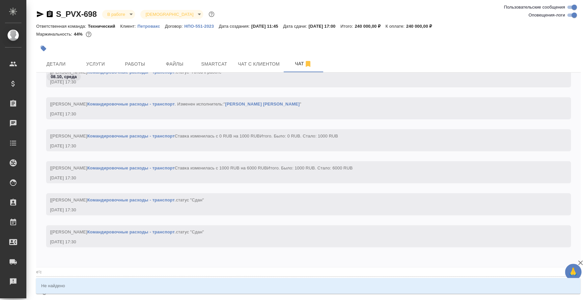
type textarea "@e"
type input "e"
type textarea "@"
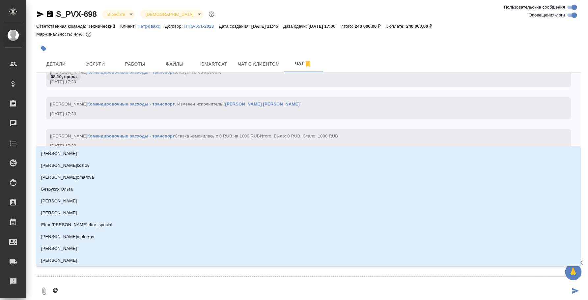
type textarea "@у"
type input "у"
type textarea "@ум"
type input "ум"
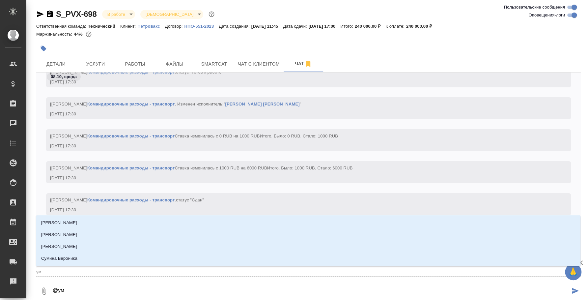
type textarea "@у"
type input "у"
type textarea "@ус"
type input "ус"
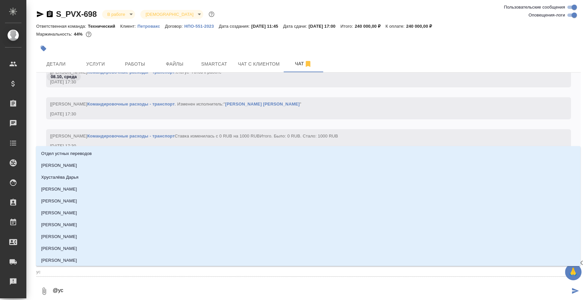
type textarea "@усм"
type input "усм"
type textarea "@усма"
type input "усма"
type textarea "@[PERSON_NAME]"
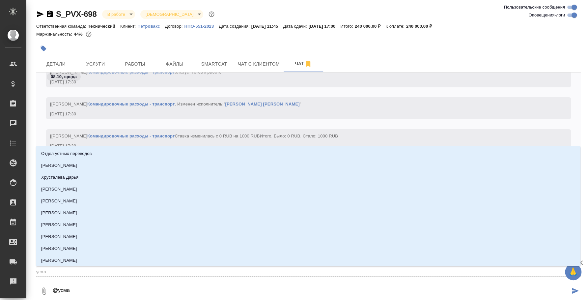
type input "[PERSON_NAME]"
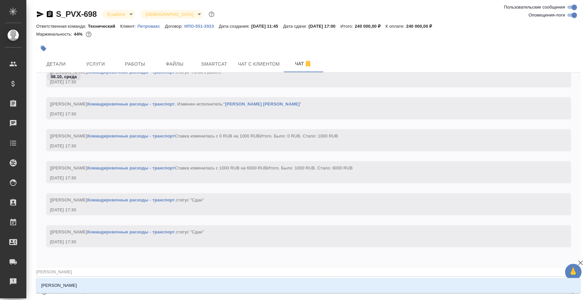
click at [270, 288] on li "[PERSON_NAME]" at bounding box center [308, 285] width 545 height 12
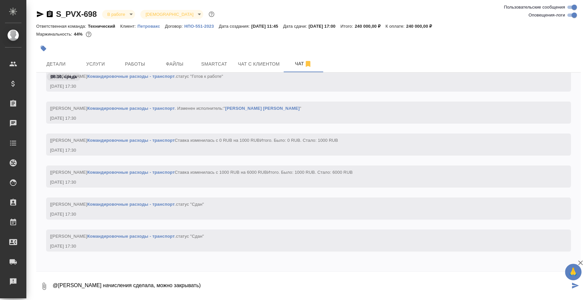
type textarea "@[PERSON_NAME] начисления сделала, можно закрывать)"
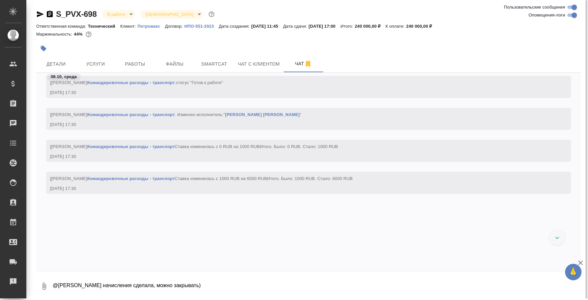
scroll to position [2731, 0]
